Goal: Go to known website: Access a specific website the user already knows

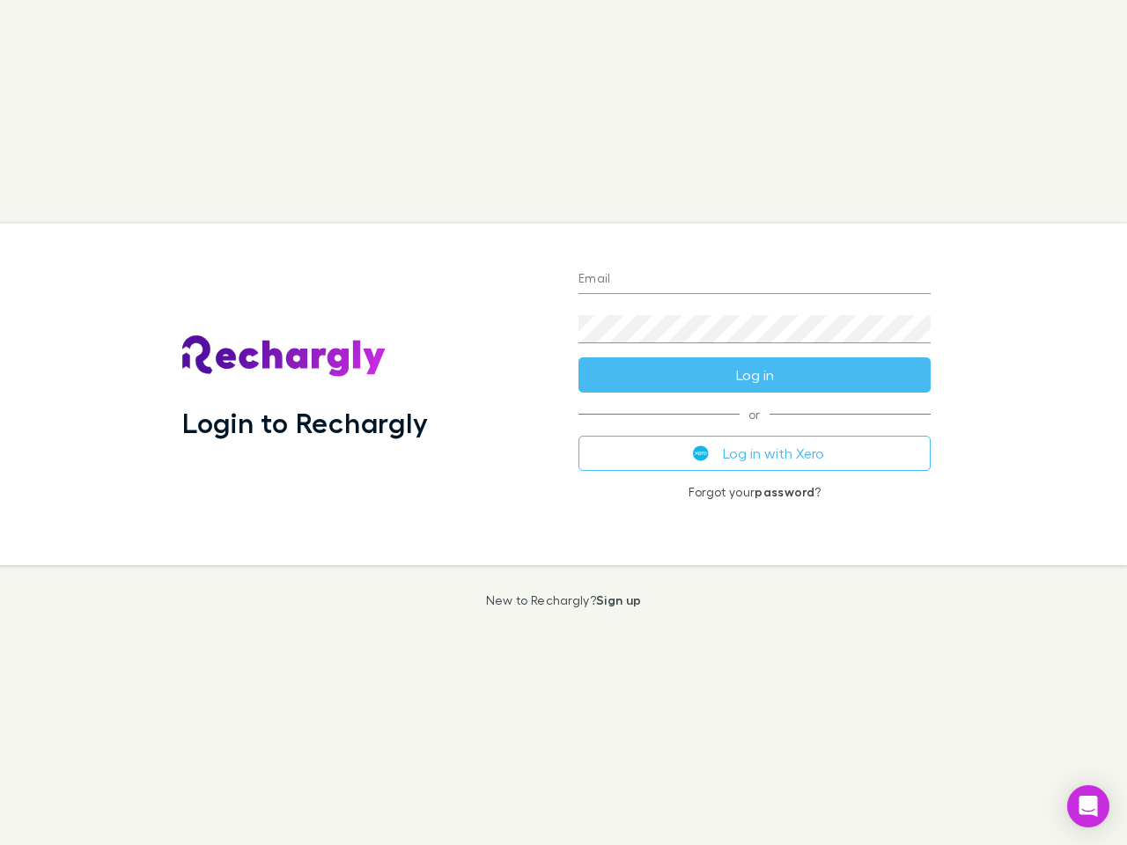
click at [564, 423] on div "Login to Rechargly" at bounding box center [366, 395] width 396 height 342
click at [755, 280] on input "Email" at bounding box center [755, 280] width 352 height 28
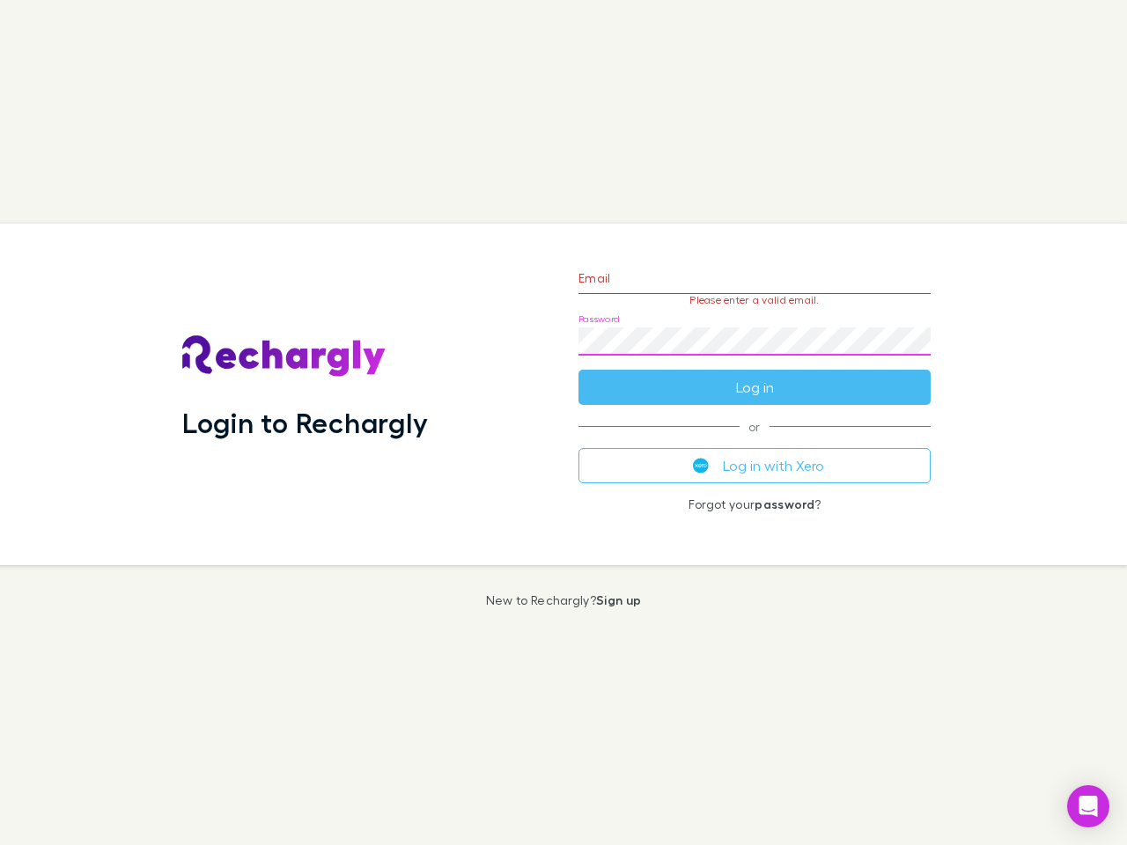
click at [755, 375] on form "Email Please enter a valid email. Password Log in" at bounding box center [755, 328] width 352 height 153
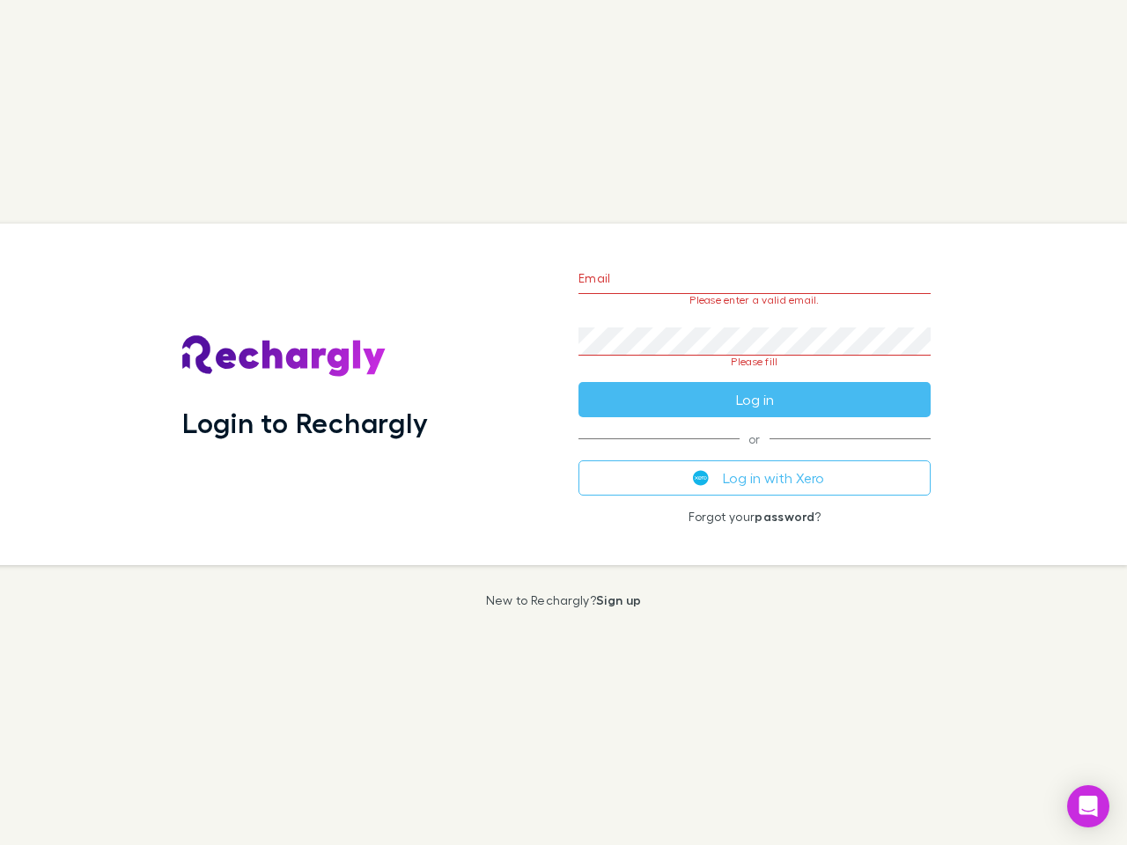
click at [755, 453] on div "Email Please enter a valid email. Password Please fill Log in or Log in with Xe…" at bounding box center [754, 395] width 380 height 342
click at [1088, 807] on icon "Open Intercom Messenger" at bounding box center [1089, 806] width 18 height 21
